Goal: Task Accomplishment & Management: Use online tool/utility

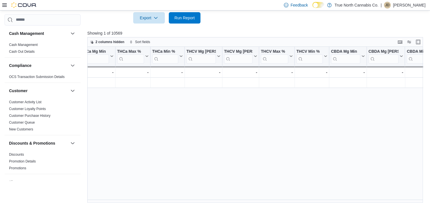
click at [1, 4] on div "Feedback Dark Mode True North Cannabis Co. | JD Jessica Devereux" at bounding box center [215, 5] width 430 height 10
click at [3, 5] on icon at bounding box center [4, 5] width 5 height 5
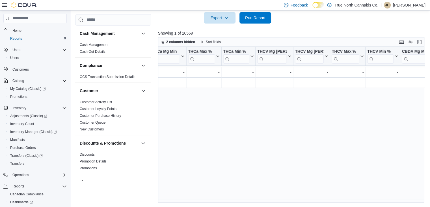
click at [146, 43] on div "Cash Management Cash Out Details" at bounding box center [113, 49] width 76 height 16
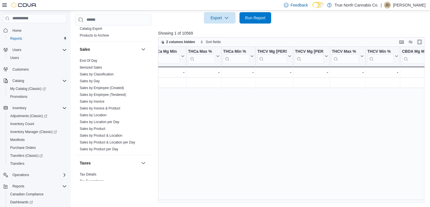
scroll to position [390, 0]
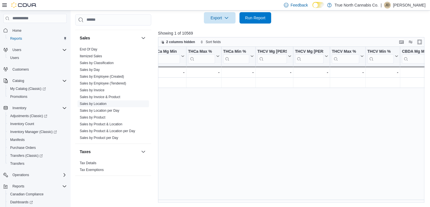
click at [108, 102] on span "Sales by Location" at bounding box center [114, 103] width 72 height 7
click at [95, 104] on link "Sales by Location" at bounding box center [93, 104] width 27 height 4
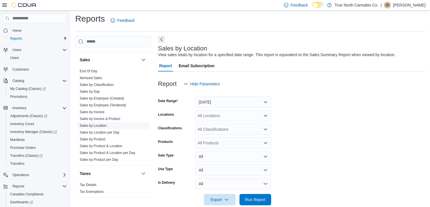
scroll to position [11, 0]
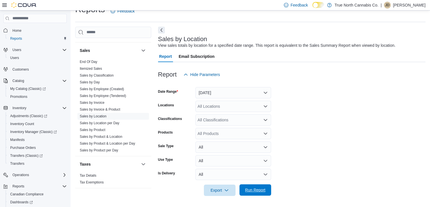
click at [257, 190] on span "Run Report" at bounding box center [255, 190] width 20 height 6
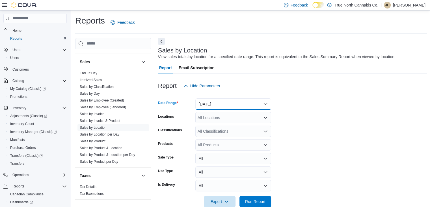
click at [265, 104] on button "Yesterday" at bounding box center [234, 103] width 76 height 11
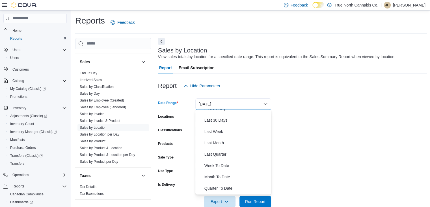
scroll to position [85, 0]
click at [238, 167] on span "Month To Date" at bounding box center [237, 165] width 65 height 7
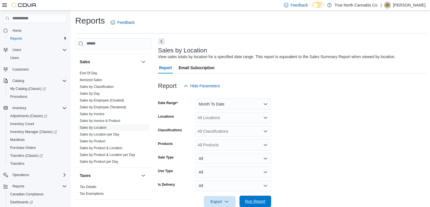
click at [252, 199] on span "Run Report" at bounding box center [255, 201] width 20 height 6
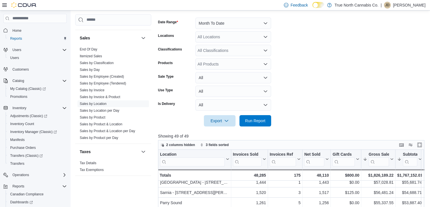
scroll to position [31, 0]
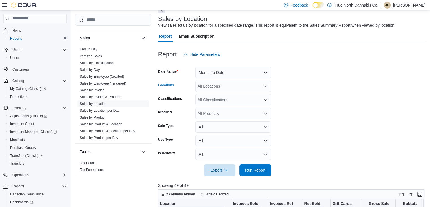
click at [254, 81] on div "All Locations" at bounding box center [234, 85] width 76 height 11
type input "***"
click at [248, 98] on button "Cambridge 960 King" at bounding box center [234, 95] width 76 height 8
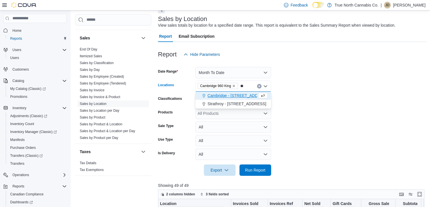
type input "**"
click at [248, 98] on button "Cambridge - 51 Main St" at bounding box center [234, 95] width 76 height 8
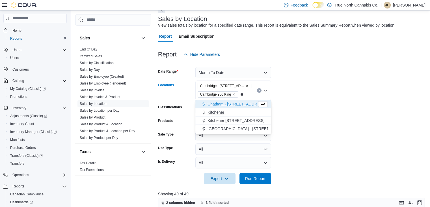
type input "**"
click at [232, 110] on div "Kitchener" at bounding box center [233, 112] width 69 height 6
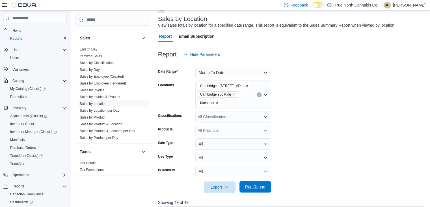
click at [264, 182] on span "Run Report" at bounding box center [255, 186] width 25 height 11
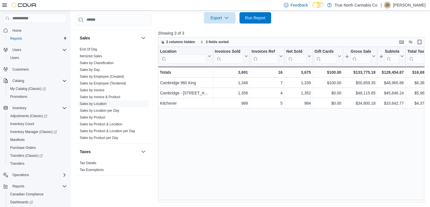
scroll to position [186, 0]
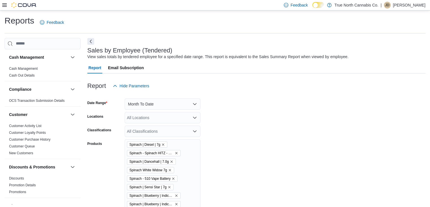
scroll to position [1228, 0]
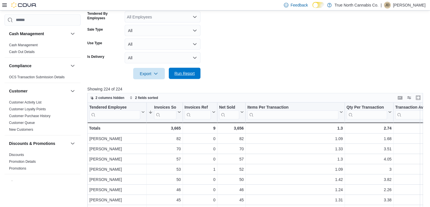
click at [197, 72] on button "Run Report" at bounding box center [185, 73] width 32 height 11
